Goal: Ask a question

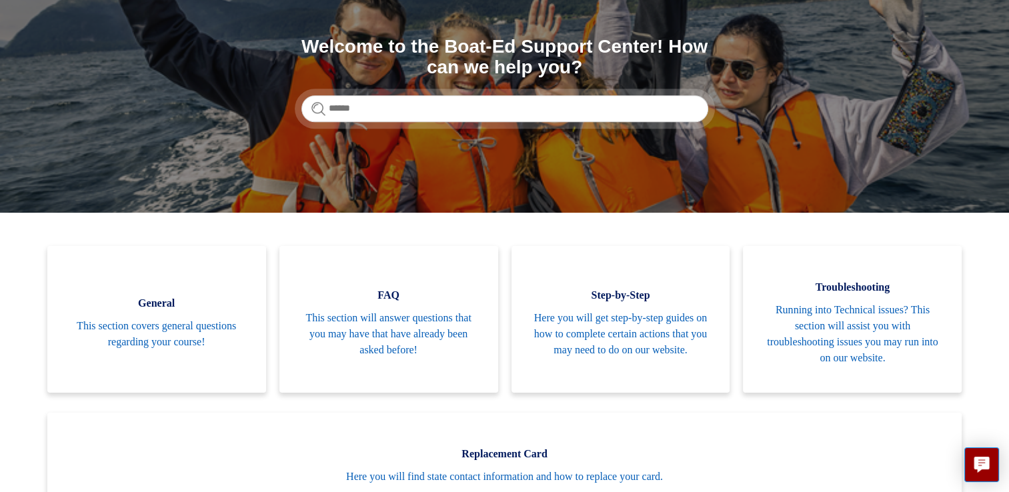
scroll to position [143, 0]
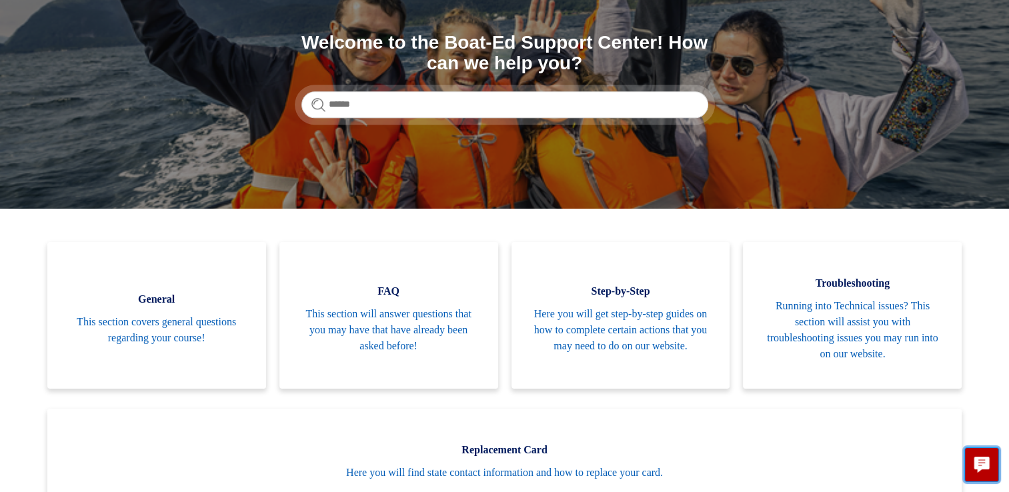
click at [983, 458] on icon "Live chat" at bounding box center [982, 463] width 15 height 13
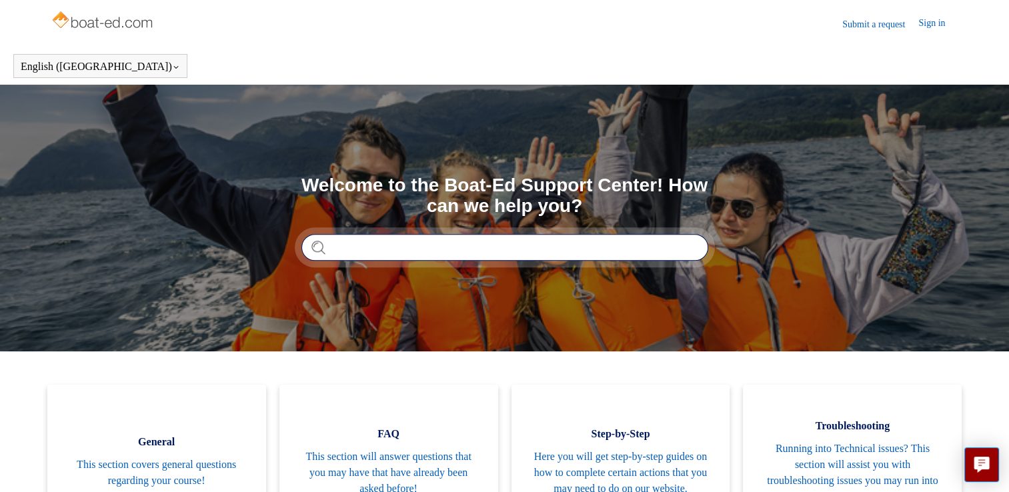
click at [559, 243] on input "Search" at bounding box center [505, 247] width 407 height 27
type input "**********"
